Goal: Task Accomplishment & Management: Manage account settings

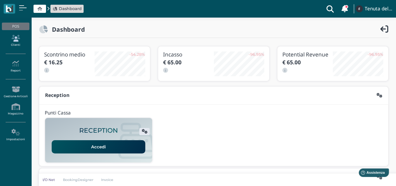
click at [16, 40] on icon at bounding box center [15, 38] width 27 height 7
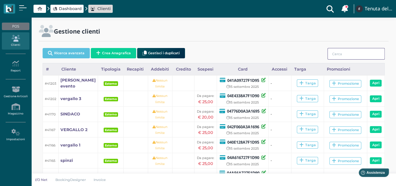
click at [349, 54] on input "search" at bounding box center [355, 54] width 57 height 12
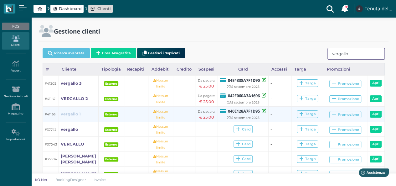
type input "vergallo"
click at [65, 114] on b "vergallo 1" at bounding box center [71, 113] width 20 height 5
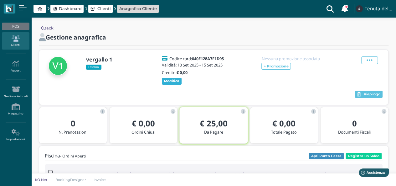
click at [174, 82] on b "Modifica" at bounding box center [171, 81] width 15 height 4
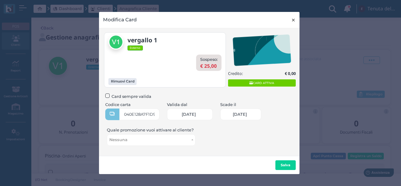
click at [292, 18] on span "×" at bounding box center [293, 20] width 5 height 8
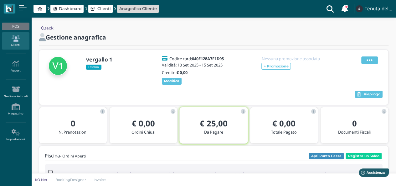
click at [362, 60] on span at bounding box center [369, 60] width 17 height 8
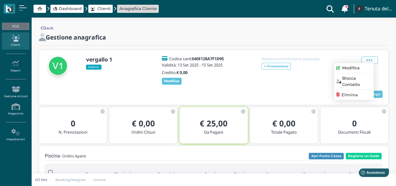
click at [353, 68] on span "Modifica" at bounding box center [351, 68] width 18 height 6
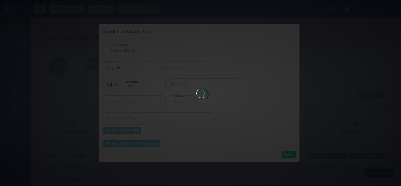
select select
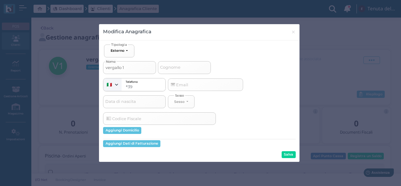
drag, startPoint x: 136, startPoint y: 66, endPoint x: 101, endPoint y: 64, distance: 34.8
click at [99, 67] on div "Ospite Esterno Hotel Dipendente Standard Dipendente Junior Proprietario Esterno…" at bounding box center [199, 100] width 200 height 121
type input "v"
select select
type input "ve"
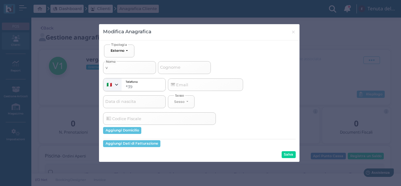
select select
type input "ver"
select select
type input "verg"
select select
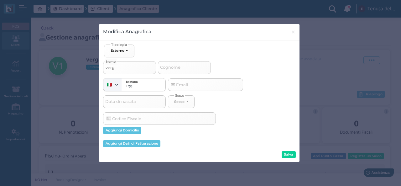
type input "verga"
select select
type input "vergak"
select select
type input "vergakk"
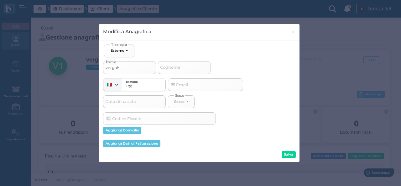
select select
type input "vergak"
select select
type input "verga"
select select
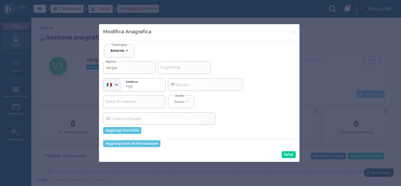
type input "vergal"
select select
type input "vergalo"
select select
type input "vergal"
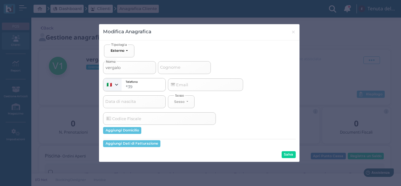
select select
type input "vergalkl"
select select
type input "vergalklo"
select select
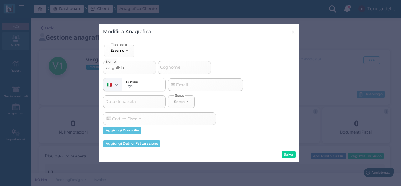
type input "vergalkl"
select select
type input "vergalk"
select select
type input "vergal"
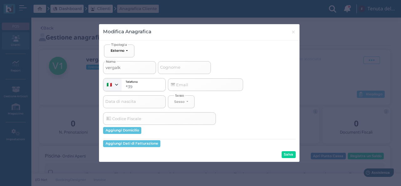
select select
type input "vergall"
select select
type input "vergallo"
select select
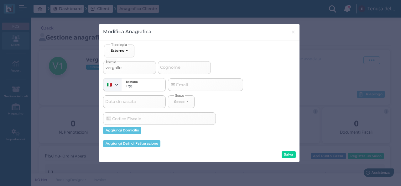
type input "vergallo"
type input "a"
select select
type input "an"
select select
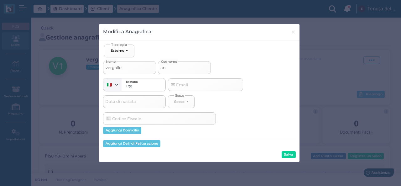
type input "ant"
select select
type input "anto"
select select
type input "anton"
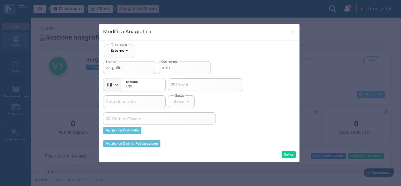
select select
type input "antone"
select select
type input "antonel"
select select
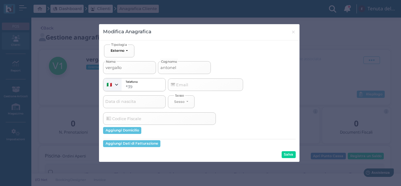
type input "antonell"
select select
type input "antonella"
select select
type input "antonella"
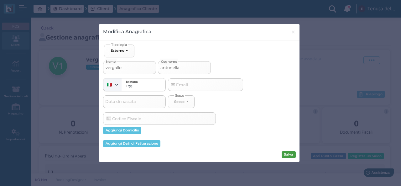
click at [285, 153] on button "Salva" at bounding box center [288, 154] width 14 height 7
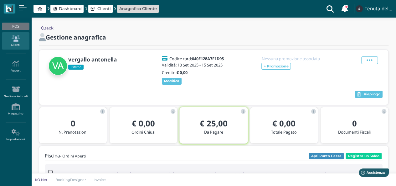
click at [14, 41] on icon at bounding box center [15, 38] width 27 height 7
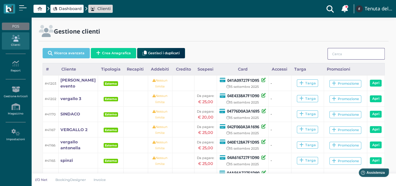
click at [355, 57] on input "search" at bounding box center [355, 54] width 57 height 12
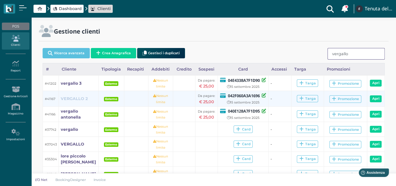
type input "vergallo"
click at [75, 96] on b "VERGALLO 2" at bounding box center [74, 98] width 27 height 5
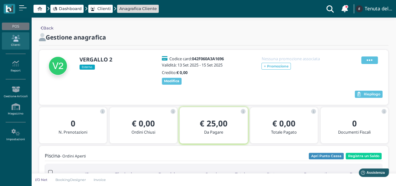
click at [372, 61] on icon at bounding box center [370, 60] width 6 height 7
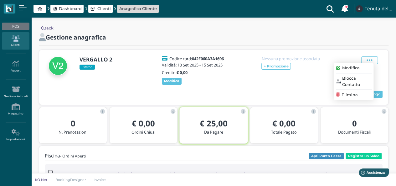
click at [355, 69] on span "Modifica" at bounding box center [351, 68] width 18 height 6
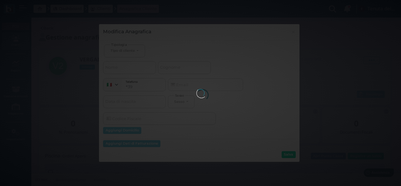
select select
type input "VERGALLO 2"
select select
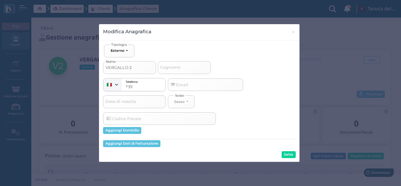
drag, startPoint x: 143, startPoint y: 70, endPoint x: 98, endPoint y: 71, distance: 45.1
click at [98, 71] on div "Modifica Anagrafica × close Ospite Esterno Hotel Dipendente Standard Dipendente…" at bounding box center [200, 93] width 401 height 186
type input "a"
select select
type input "an"
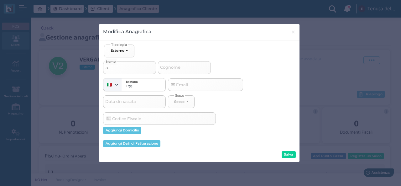
select select
type input "anc"
select select
type input "anco"
select select
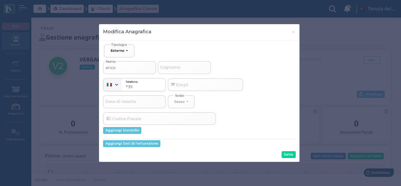
type input "ancor"
select select
type input "ancora"
select select
type input "ancora"
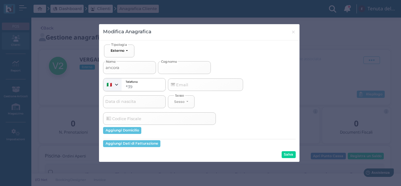
type input "f"
select select
type input "fa"
select select
type input "fab"
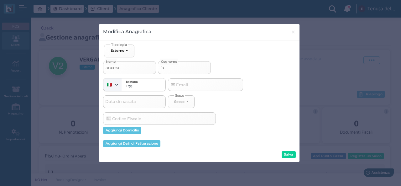
select select
type input "fabu"
select select
type input "fabua"
select select
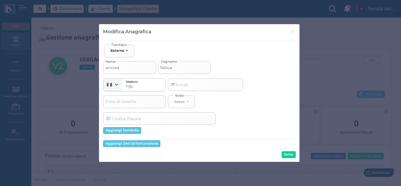
type input "fabu"
select select
type input "fab"
select select
type input "fabi"
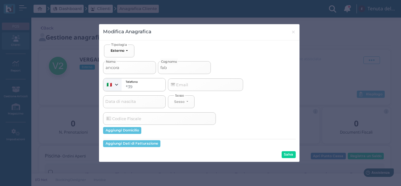
select select
type input "fabia"
select select
type input "fabian"
select select
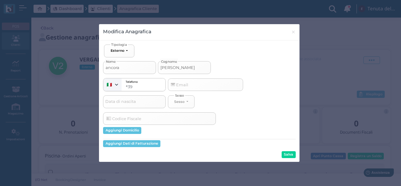
type input "fabiana"
select select
type input "fabiana"
click at [291, 154] on button "Salva" at bounding box center [288, 154] width 14 height 7
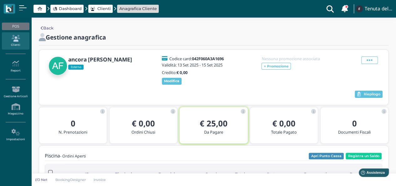
click at [18, 43] on link "Clienti" at bounding box center [15, 40] width 27 height 17
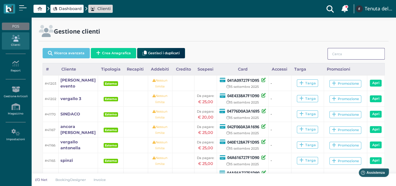
click at [361, 56] on input "search" at bounding box center [355, 54] width 57 height 12
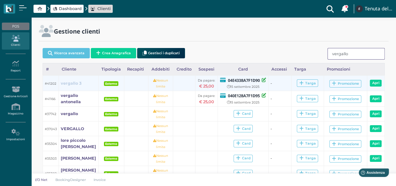
type input "vergallo"
click at [66, 82] on b "vergallo 3" at bounding box center [71, 83] width 21 height 5
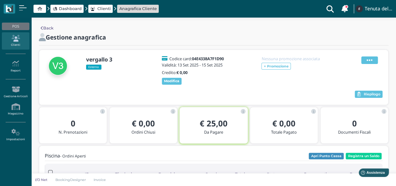
click at [371, 60] on icon at bounding box center [370, 60] width 6 height 7
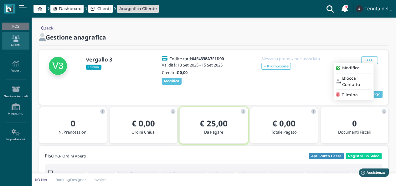
click at [352, 68] on span "Modifica" at bounding box center [351, 68] width 18 height 6
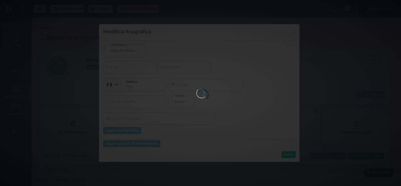
select select
type input "vergallo 3"
select select
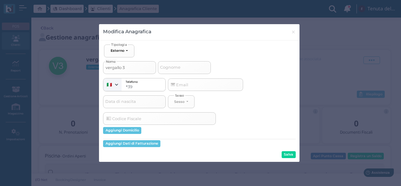
drag, startPoint x: 136, startPoint y: 67, endPoint x: 97, endPoint y: 67, distance: 38.8
click at [97, 67] on div "Modifica Anagrafica × close Ospite Esterno Hotel Dipendente Standard Dipendente…" at bounding box center [200, 93] width 401 height 186
type input "a"
select select
type input "an"
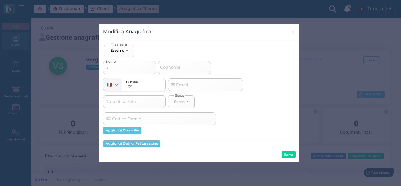
select select
type input "ant"
select select
type input "anto"
select select
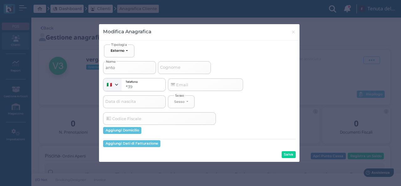
type input "anton"
select select
type input "antonu"
select select
type input "antonuc"
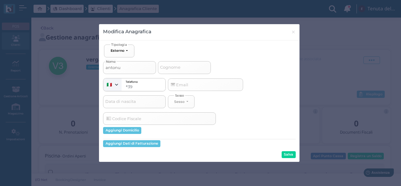
select select
type input "antonucc"
select select
type input "[PERSON_NAME]"
select select
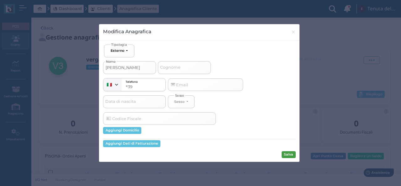
type input "[PERSON_NAME]"
click at [287, 154] on button "Salva" at bounding box center [288, 154] width 14 height 7
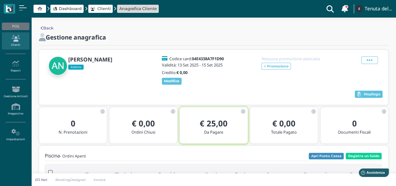
click at [72, 9] on span "Dashboard" at bounding box center [70, 9] width 23 height 6
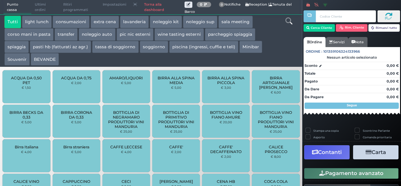
click at [155, 7] on link "Torna alla dashboard" at bounding box center [163, 7] width 44 height 14
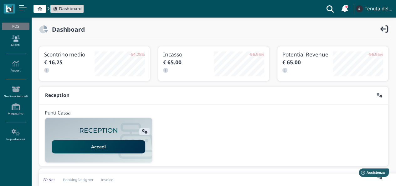
click at [20, 42] on link "Clienti" at bounding box center [15, 40] width 27 height 17
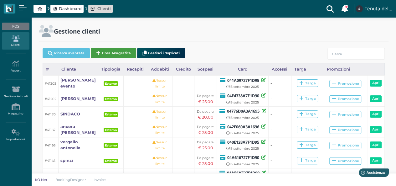
click at [111, 52] on button "Crea Anagrafica" at bounding box center [113, 53] width 45 height 10
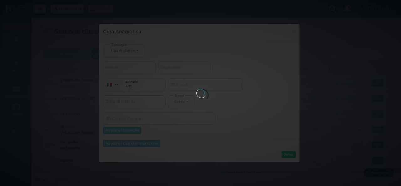
select select
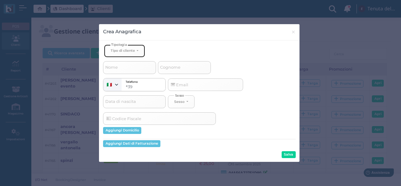
click at [131, 50] on div "Tipo di cliente" at bounding box center [123, 50] width 24 height 4
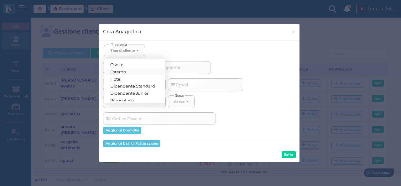
click at [126, 69] on link "Esterno" at bounding box center [134, 71] width 61 height 7
select select "[object Object]"
select select
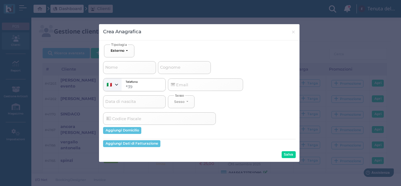
click at [171, 69] on span "Cognome" at bounding box center [170, 68] width 22 height 8
click at [171, 69] on input "Cognome" at bounding box center [184, 67] width 53 height 13
type input "d"
select select
type input "d'"
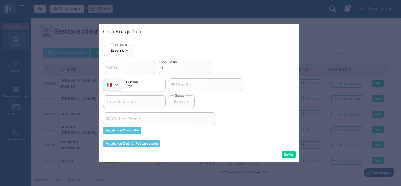
select select
type input "d'a"
select select
type input "d'an"
select select
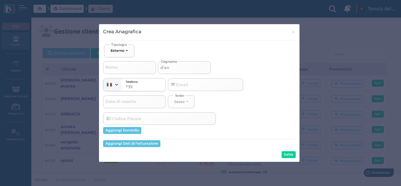
type input "d'and"
select select
type input "d'andr"
select select
type input "d'andri"
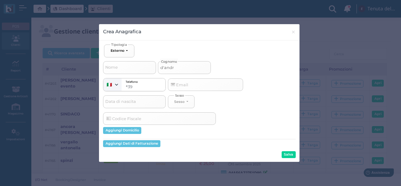
select select
type input "d'andria"
select select
type input "d'andria"
click at [288, 157] on button "Salva" at bounding box center [288, 154] width 14 height 7
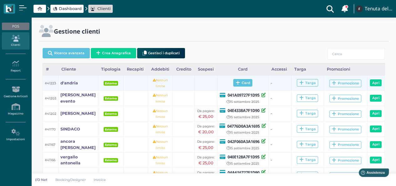
click at [239, 82] on span "Card" at bounding box center [242, 83] width 19 height 8
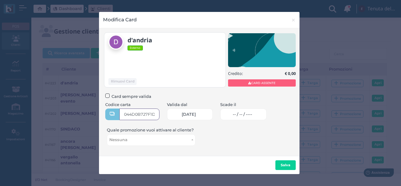
type input "044D0B727F1D94"
click at [252, 112] on span "-- / -- / ----" at bounding box center [242, 114] width 19 height 5
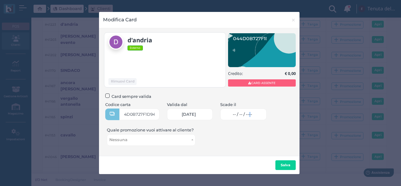
scroll to position [0, 0]
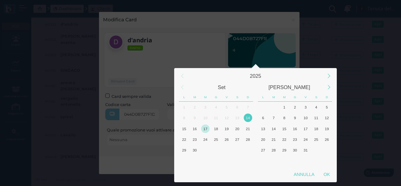
drag, startPoint x: 187, startPoint y: 127, endPoint x: 206, endPoint y: 132, distance: 19.6
click at [187, 127] on div "15" at bounding box center [184, 128] width 8 height 8
click at [327, 173] on div "OK" at bounding box center [327, 173] width 16 height 11
type input "15/09/2025"
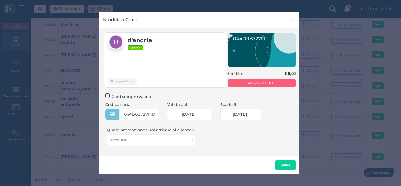
scroll to position [0, 26]
click at [287, 166] on b "Salva" at bounding box center [285, 164] width 10 height 4
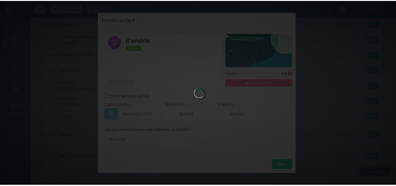
scroll to position [0, 0]
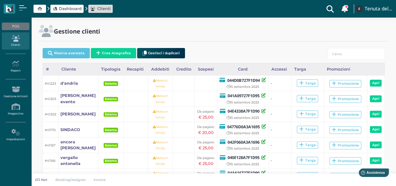
click at [69, 12] on span "Dashboard" at bounding box center [66, 9] width 33 height 8
click at [69, 11] on span "Dashboard" at bounding box center [70, 9] width 23 height 6
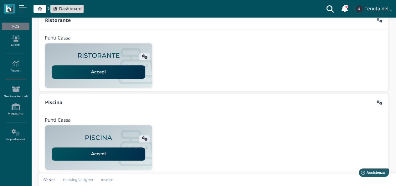
scroll to position [160, 0]
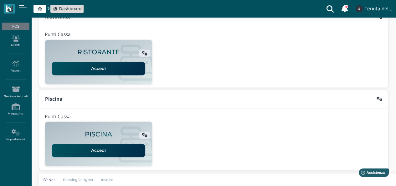
click at [112, 152] on link "Accedi" at bounding box center [99, 150] width 94 height 13
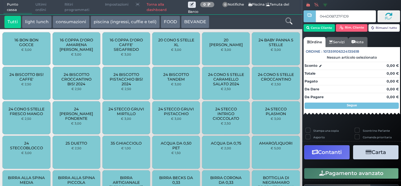
type input "044D0B727F1D94"
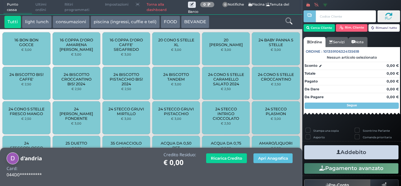
click at [290, 20] on icon at bounding box center [288, 21] width 7 height 7
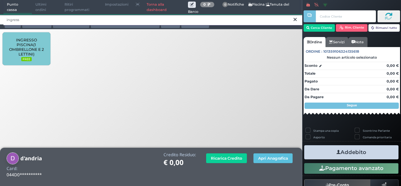
type input "ingress"
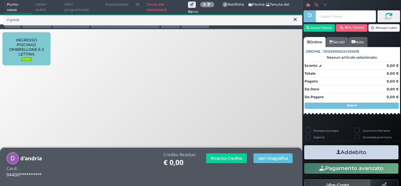
click at [32, 41] on span "INGRESSO PISCINA(1 OMBRELLONE E 2 LETTINI)" at bounding box center [26, 47] width 37 height 19
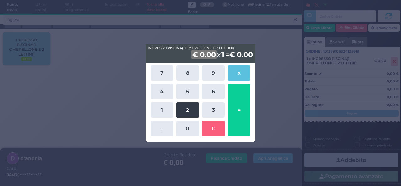
click at [189, 109] on button "2" at bounding box center [187, 109] width 23 height 15
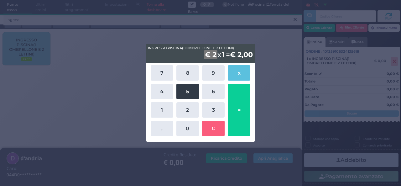
click at [189, 95] on button "5" at bounding box center [187, 91] width 23 height 15
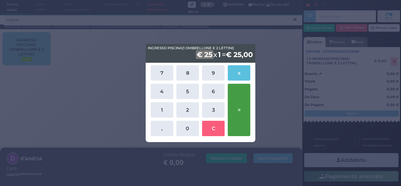
click at [240, 100] on button "=" at bounding box center [239, 110] width 23 height 52
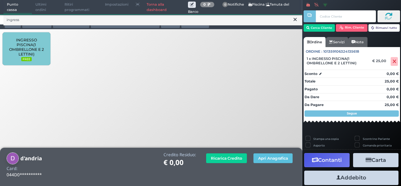
click at [297, 21] on button at bounding box center [295, 19] width 6 height 7
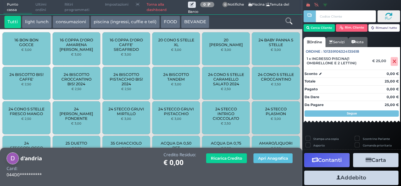
click at [286, 22] on icon at bounding box center [288, 21] width 7 height 7
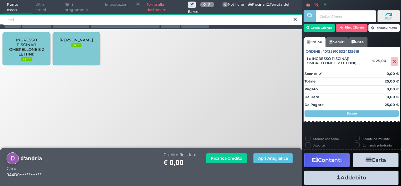
type input "letti"
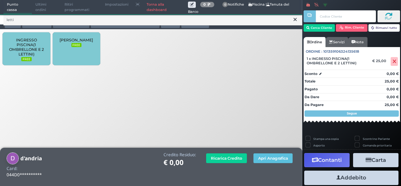
click at [71, 52] on div "LETTINO AGGIUNTO FREE" at bounding box center [77, 48] width 48 height 33
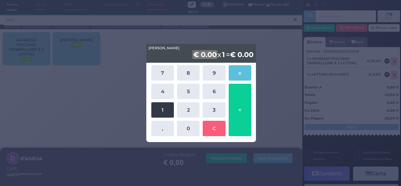
drag, startPoint x: 165, startPoint y: 111, endPoint x: 168, endPoint y: 113, distance: 3.7
click at [165, 112] on button "1" at bounding box center [162, 109] width 23 height 15
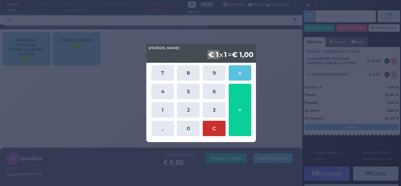
drag, startPoint x: 183, startPoint y: 126, endPoint x: 207, endPoint y: 126, distance: 23.5
click at [184, 126] on button "0" at bounding box center [188, 128] width 23 height 15
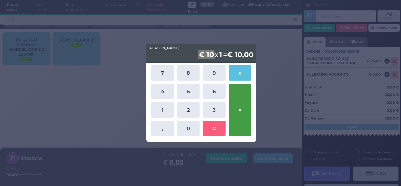
click at [234, 115] on button "=" at bounding box center [240, 110] width 23 height 52
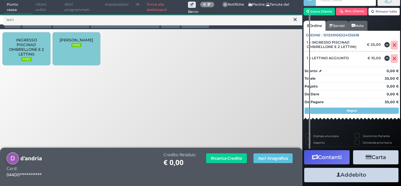
scroll to position [36, 0]
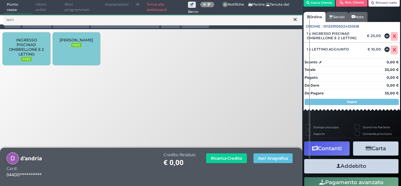
click at [374, 162] on button "Addebito" at bounding box center [351, 166] width 94 height 14
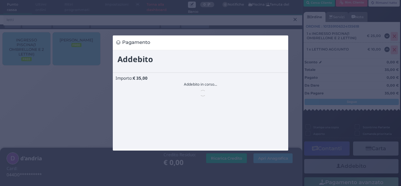
scroll to position [0, 0]
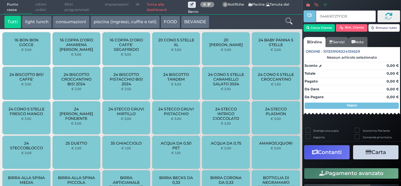
type input "04A616727F1D90"
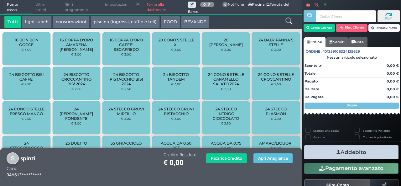
click at [127, 25] on button "piscina (ingressi, cuffie e teli)" at bounding box center [124, 22] width 69 height 13
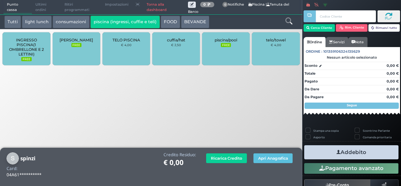
click at [83, 42] on span "LETTINO AGGIUNTO" at bounding box center [75, 40] width 33 height 5
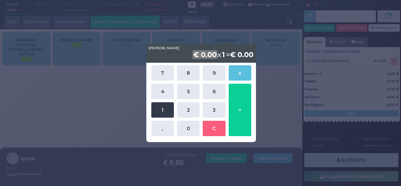
click at [164, 106] on button "1" at bounding box center [162, 109] width 23 height 15
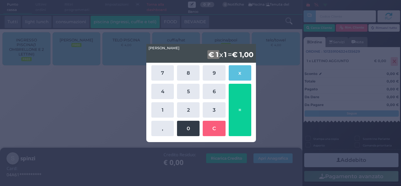
click at [187, 131] on button "0" at bounding box center [188, 128] width 23 height 15
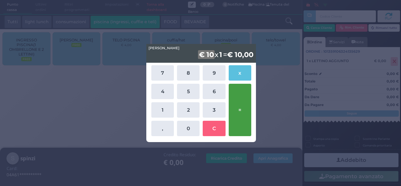
click at [246, 110] on button "=" at bounding box center [240, 110] width 23 height 52
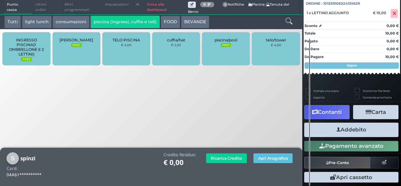
scroll to position [69, 0]
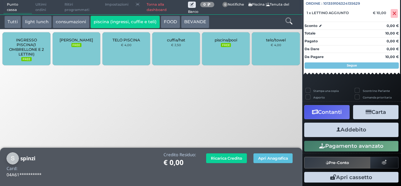
click at [363, 129] on button "Addebito" at bounding box center [351, 129] width 94 height 14
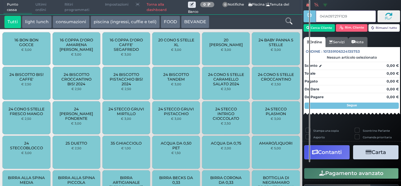
type input "041A09727F1D95"
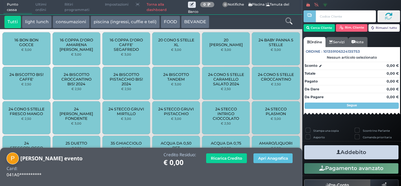
click at [153, 5] on link "Torna alla dashboard" at bounding box center [165, 7] width 45 height 14
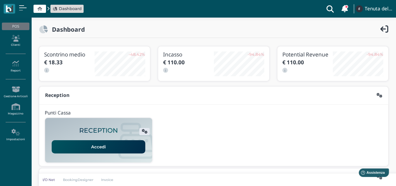
scroll to position [31, 0]
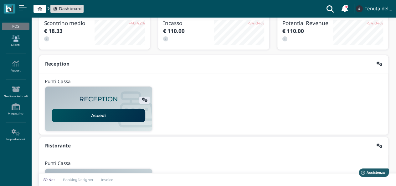
click at [20, 42] on link "Clienti" at bounding box center [15, 40] width 27 height 17
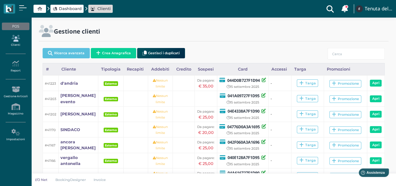
click at [17, 44] on link "Clienti" at bounding box center [15, 40] width 27 height 17
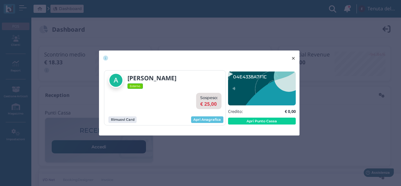
click at [296, 57] on button "× close" at bounding box center [293, 58] width 13 height 16
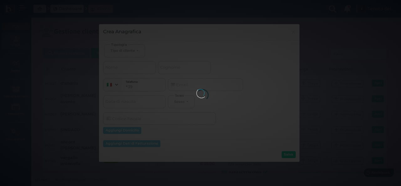
select select
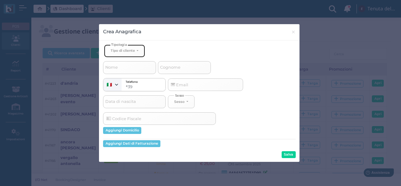
click at [138, 50] on button "Tipo di cliente" at bounding box center [124, 50] width 41 height 13
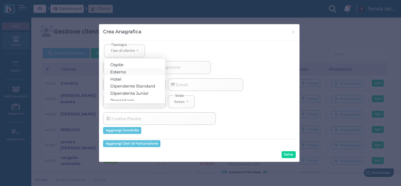
click at [134, 70] on link "Esterno" at bounding box center [134, 71] width 61 height 7
select select "[object Object]"
select select
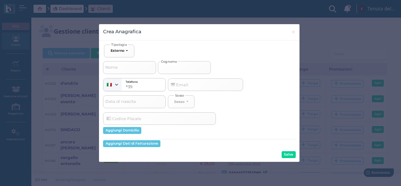
click at [188, 69] on input "Cognome" at bounding box center [184, 67] width 53 height 13
type input "d"
select select
type input "d'"
select select
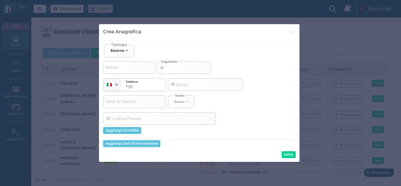
type input "d'a"
select select
type input "d'an"
select select
type input "d'and"
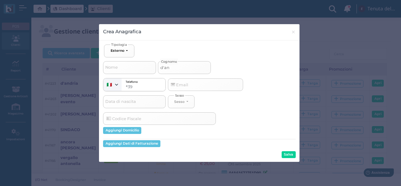
select select
type input "d'andr"
select select
type input "d'andri"
select select
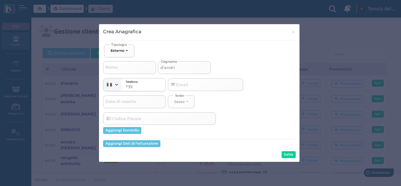
type input "d'andria"
select select
type input "d'andria"
select select
type input "d'andria f"
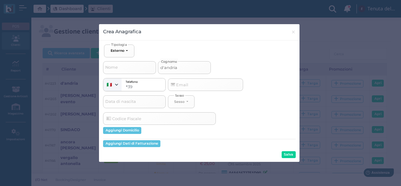
select select
type input "d'andria fr"
select select
type input "d'andria fra"
select select
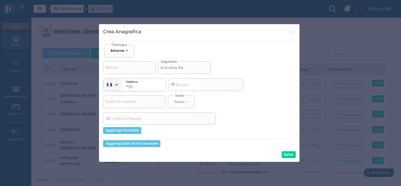
type input "d'andria fran"
select select
type input "d'andria franc"
select select
type input "d'andria france"
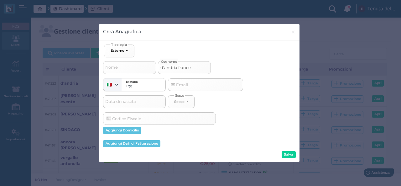
select select
type input "d'andria frances"
select select
type input "d'andria francesc"
select select
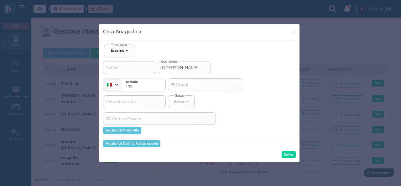
type input "d'andria francesca"
select select
type input "d'andria francesca"
select select
type input "d'[PERSON_NAME]"
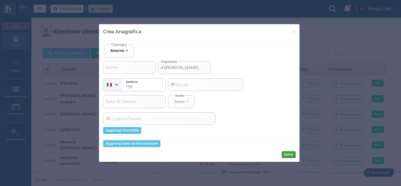
click at [290, 155] on button "Salva" at bounding box center [288, 154] width 14 height 7
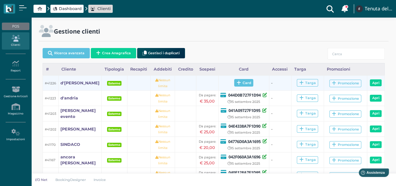
click at [238, 79] on span "Card" at bounding box center [243, 83] width 19 height 8
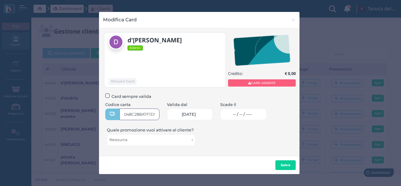
type input "048C288A7F1D90"
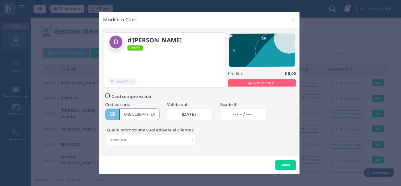
scroll to position [0, 5]
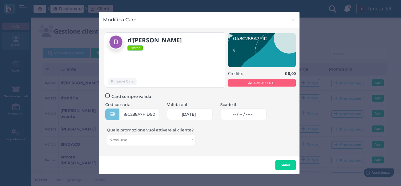
click at [253, 111] on link "-- / -- / ----" at bounding box center [243, 114] width 47 height 12
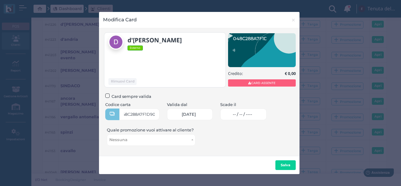
scroll to position [0, 0]
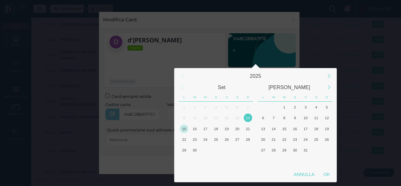
click at [187, 128] on div "15" at bounding box center [184, 128] width 8 height 8
click at [328, 174] on div "OK" at bounding box center [327, 173] width 16 height 11
type input "[DATE]"
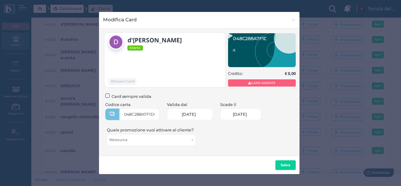
scroll to position [0, 26]
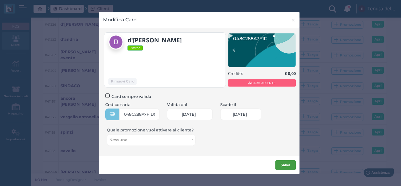
click at [284, 162] on button "Salva" at bounding box center [285, 165] width 20 height 10
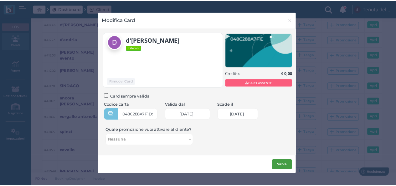
scroll to position [0, 0]
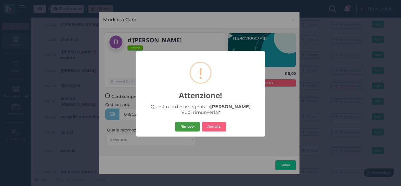
click at [191, 126] on button "Rimuovi" at bounding box center [187, 126] width 25 height 10
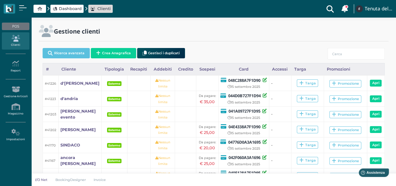
click at [61, 9] on span "Dashboard" at bounding box center [70, 9] width 23 height 6
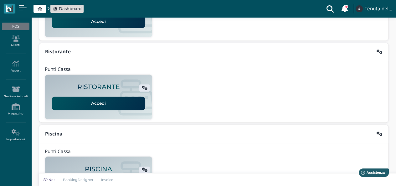
scroll to position [160, 0]
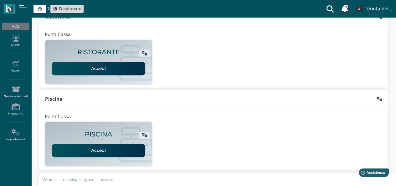
click at [100, 144] on link "Accedi" at bounding box center [99, 150] width 94 height 13
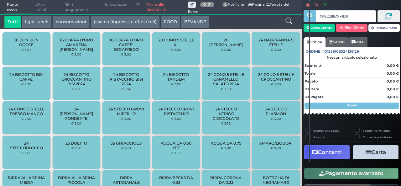
type input "048C288A7F1D90"
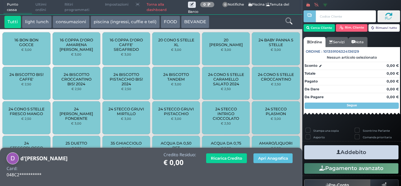
click at [288, 23] on icon at bounding box center [288, 21] width 7 height 7
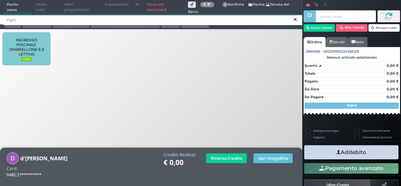
type input "ingre"
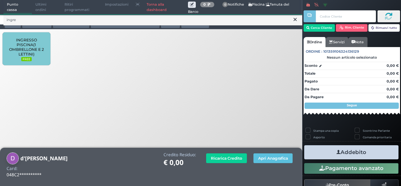
click at [30, 48] on span "INGRESSO PISCINA(1 OMBRELLONE E 2 LETTINI)" at bounding box center [26, 47] width 37 height 19
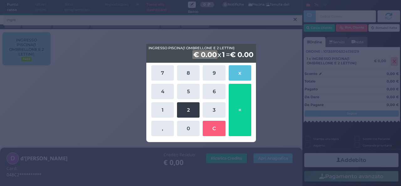
click at [191, 106] on button "2" at bounding box center [188, 109] width 23 height 15
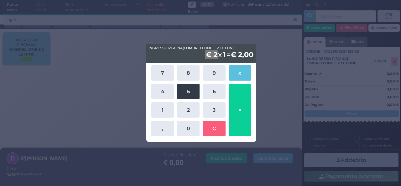
click at [188, 90] on button "5" at bounding box center [188, 91] width 23 height 15
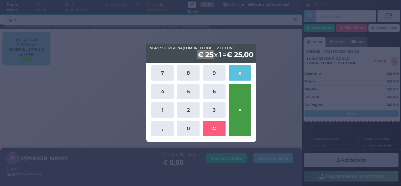
click at [235, 100] on button "=" at bounding box center [240, 110] width 23 height 52
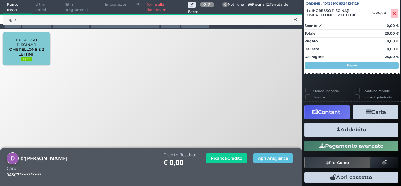
scroll to position [69, 0]
click at [352, 126] on button "Addebito" at bounding box center [351, 129] width 94 height 14
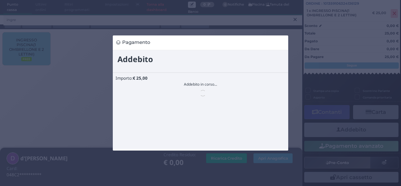
scroll to position [0, 0]
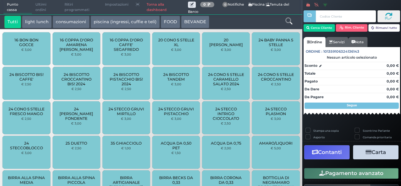
click at [157, 5] on link "Torna alla dashboard" at bounding box center [165, 7] width 45 height 14
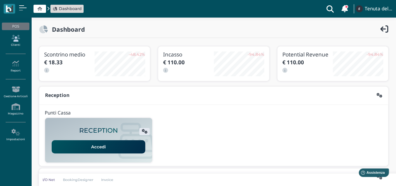
click at [11, 42] on link "Clienti" at bounding box center [15, 40] width 27 height 17
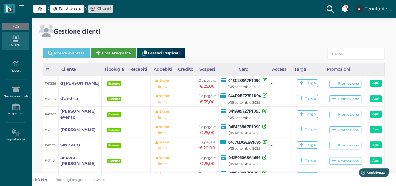
click at [121, 51] on button "Crea Anagrafica" at bounding box center [113, 53] width 45 height 10
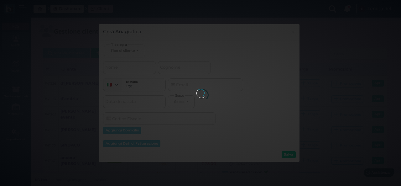
select select
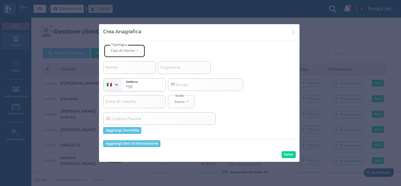
click at [136, 52] on button "Tipo di cliente" at bounding box center [124, 50] width 41 height 13
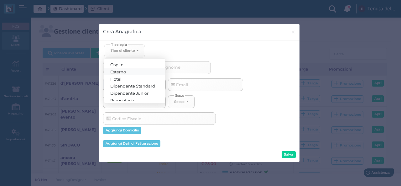
click at [132, 69] on link "Esterno" at bounding box center [134, 71] width 61 height 7
select select "[object Object]"
select select
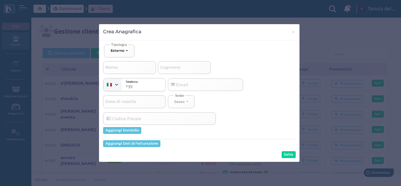
click at [172, 66] on span "Cognome" at bounding box center [170, 68] width 22 height 8
click at [172, 66] on input "Cognome" at bounding box center [184, 67] width 53 height 13
type input "s"
select select
type input "sp"
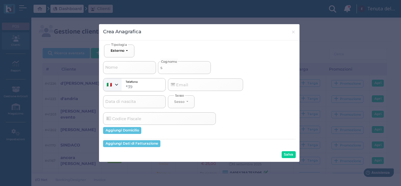
select select
type input "spa"
select select
type input "spad"
select select
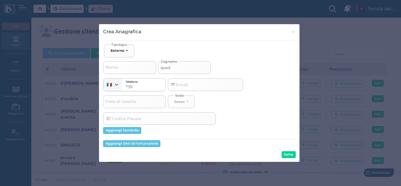
type input "spada"
select select
type input "spada"
click at [287, 156] on button "Salva" at bounding box center [288, 154] width 14 height 7
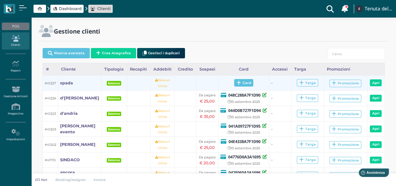
click at [246, 84] on span "Card" at bounding box center [243, 83] width 19 height 8
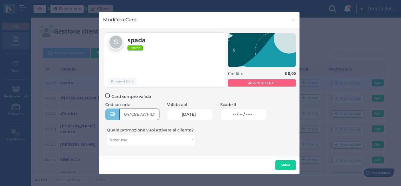
type input "047C8B727F1D90"
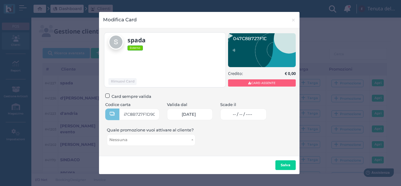
click at [254, 119] on link "-- / -- / ----" at bounding box center [243, 114] width 47 height 12
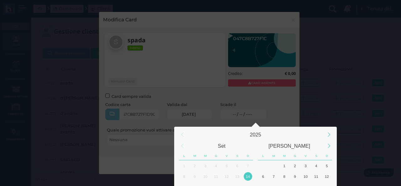
scroll to position [0, 0]
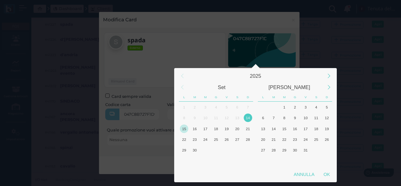
click at [184, 127] on div "15" at bounding box center [184, 128] width 8 height 8
click at [325, 172] on div "OK" at bounding box center [327, 173] width 16 height 11
type input "[DATE]"
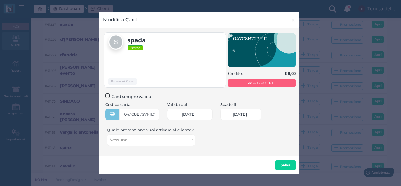
scroll to position [0, 26]
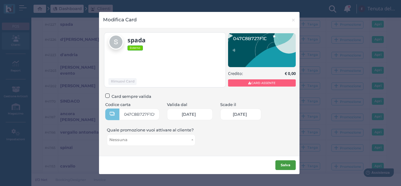
click at [281, 161] on button "Salva" at bounding box center [285, 165] width 20 height 10
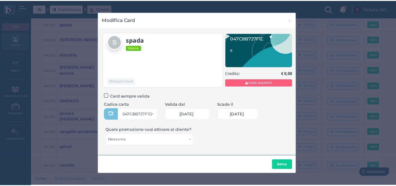
scroll to position [0, 0]
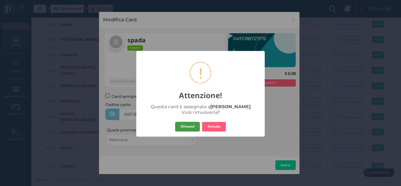
click at [191, 128] on button "Rimuovi" at bounding box center [187, 126] width 25 height 10
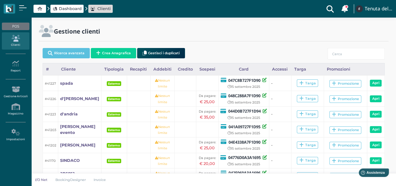
click at [16, 44] on link "Clienti" at bounding box center [15, 40] width 27 height 17
click at [69, 6] on span "Dashboard" at bounding box center [70, 9] width 23 height 6
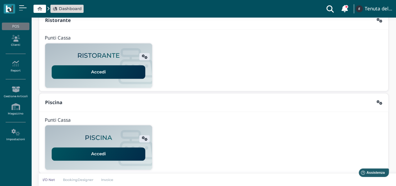
scroll to position [160, 0]
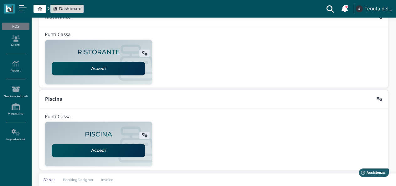
click at [83, 144] on link "Accedi" at bounding box center [99, 150] width 94 height 13
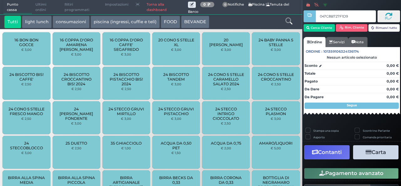
type input "047C8B727F1D90"
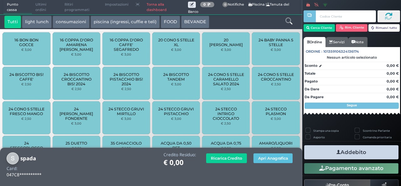
click at [289, 20] on icon at bounding box center [288, 21] width 7 height 7
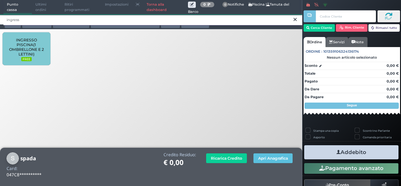
type input "ingress"
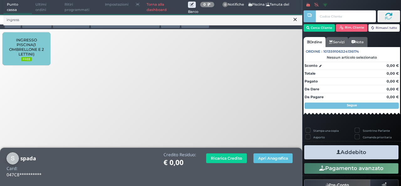
click at [16, 42] on span "INGRESSO PISCINA(1 OMBRELLONE E 2 LETTINI)" at bounding box center [26, 47] width 37 height 19
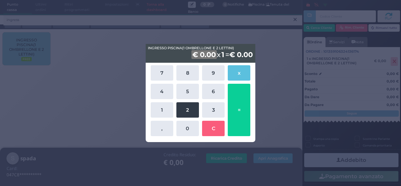
click at [185, 109] on button "2" at bounding box center [187, 109] width 23 height 15
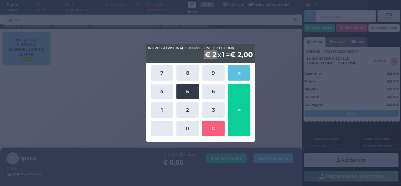
click at [185, 92] on button "5" at bounding box center [187, 91] width 23 height 15
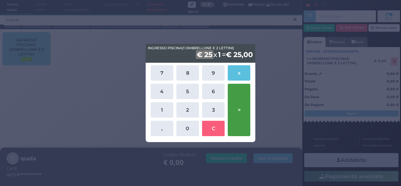
click at [240, 101] on button "=" at bounding box center [239, 110] width 23 height 52
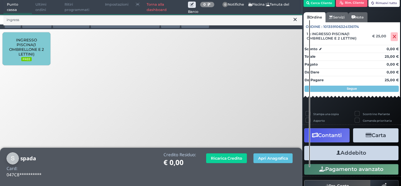
scroll to position [36, 0]
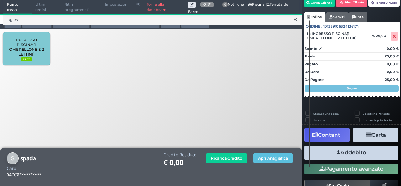
click at [352, 154] on button "Addebito" at bounding box center [351, 152] width 94 height 14
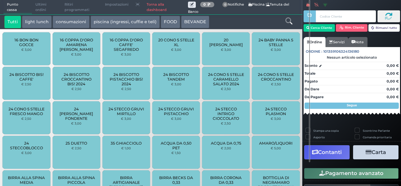
click at [288, 22] on icon at bounding box center [288, 21] width 7 height 7
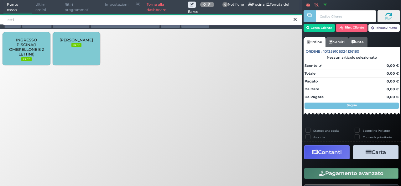
type input "letti"
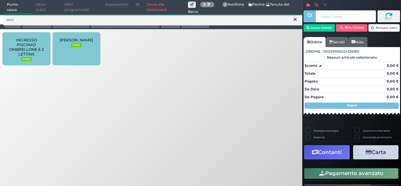
click at [91, 41] on span "[PERSON_NAME]" at bounding box center [75, 40] width 33 height 5
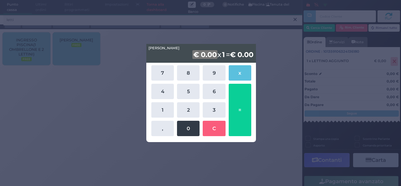
drag, startPoint x: 167, startPoint y: 114, endPoint x: 181, endPoint y: 126, distance: 18.7
click at [167, 115] on button "1" at bounding box center [162, 109] width 23 height 15
drag, startPoint x: 182, startPoint y: 126, endPoint x: 189, endPoint y: 126, distance: 7.2
click at [183, 126] on button "0" at bounding box center [188, 128] width 23 height 15
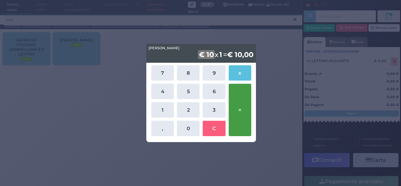
click at [234, 108] on button "=" at bounding box center [240, 110] width 23 height 52
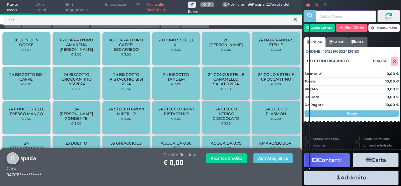
scroll to position [44, 0]
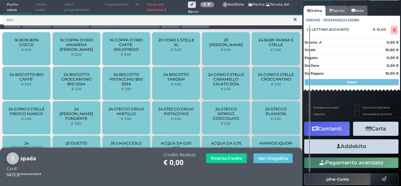
click at [373, 150] on button "Addebito" at bounding box center [351, 146] width 94 height 14
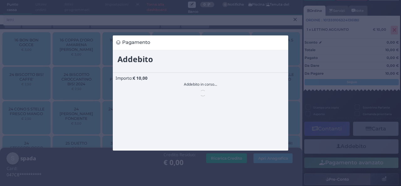
scroll to position [0, 0]
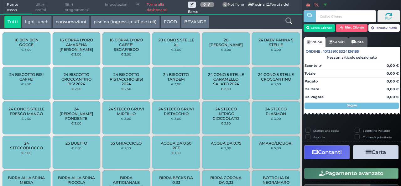
click at [149, 6] on link "Torna alla dashboard" at bounding box center [165, 7] width 45 height 14
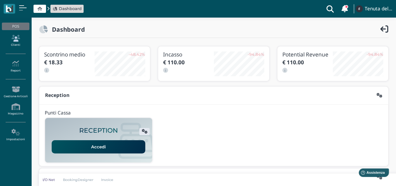
click at [21, 45] on link "Clienti" at bounding box center [15, 40] width 27 height 17
